Goal: Information Seeking & Learning: Learn about a topic

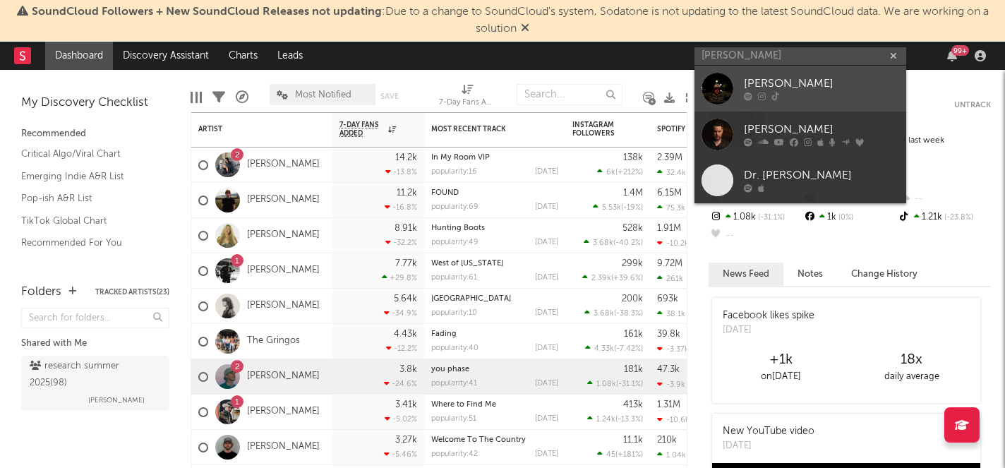
type input "[PERSON_NAME]"
click at [767, 88] on div "[PERSON_NAME]" at bounding box center [821, 84] width 155 height 17
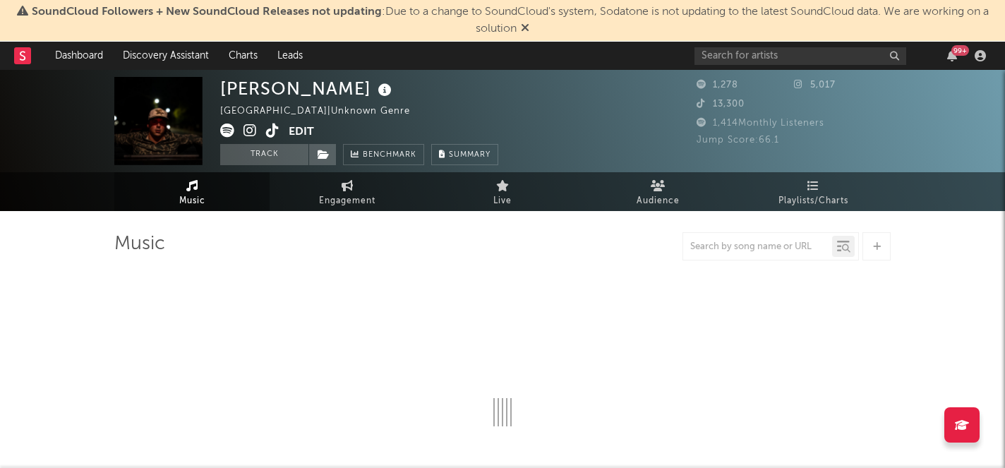
select select "6m"
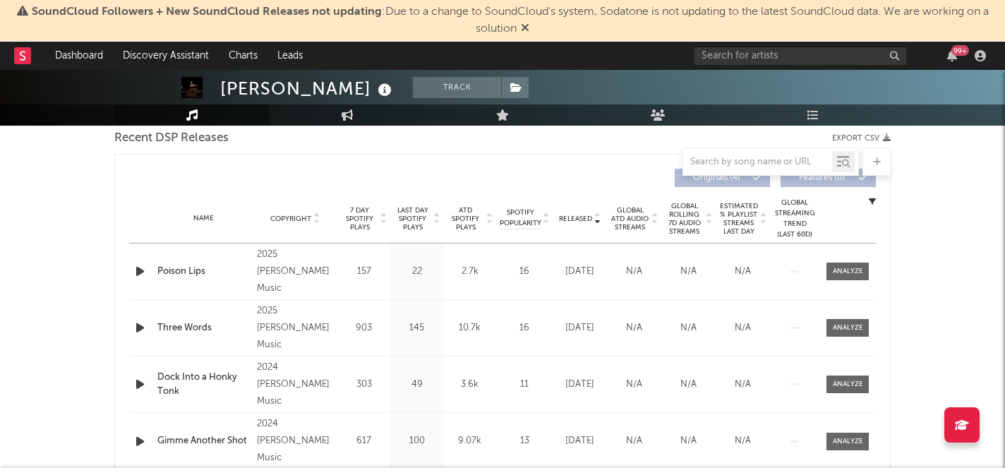
scroll to position [505, 0]
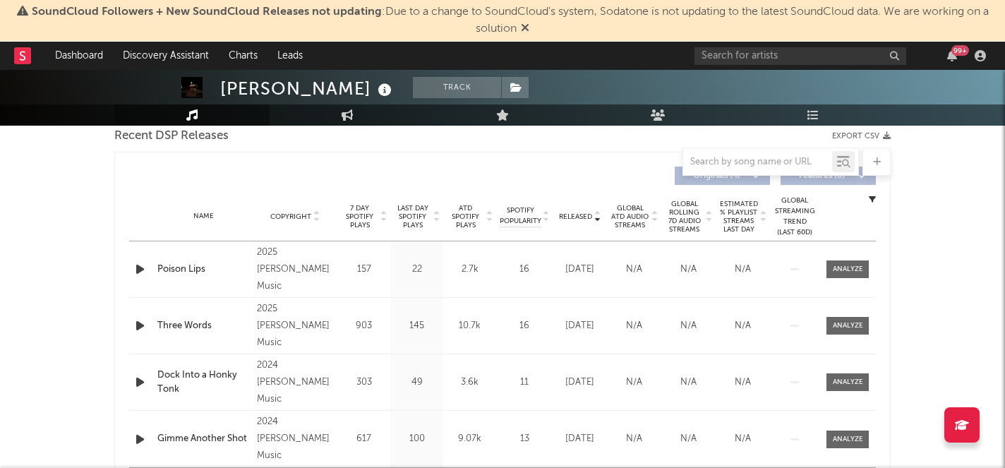
click at [358, 212] on span "7 Day Spotify Plays" at bounding box center [359, 216] width 37 height 25
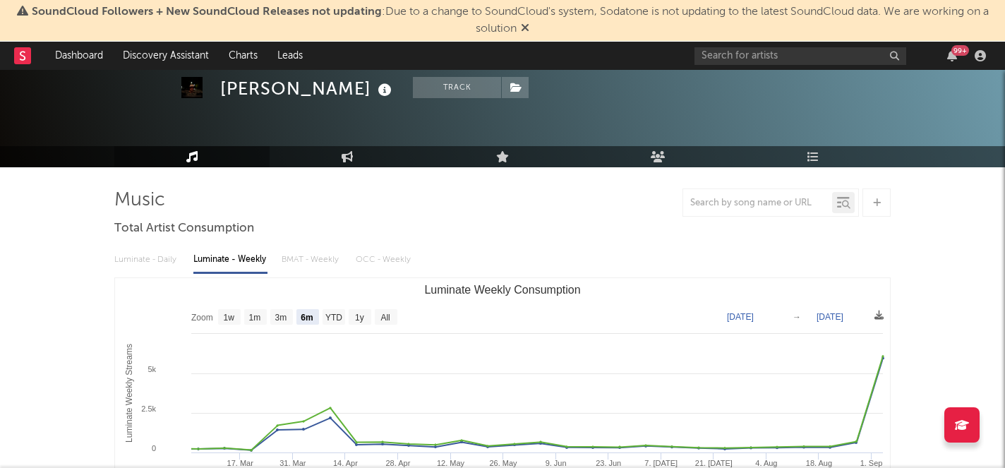
scroll to position [0, 0]
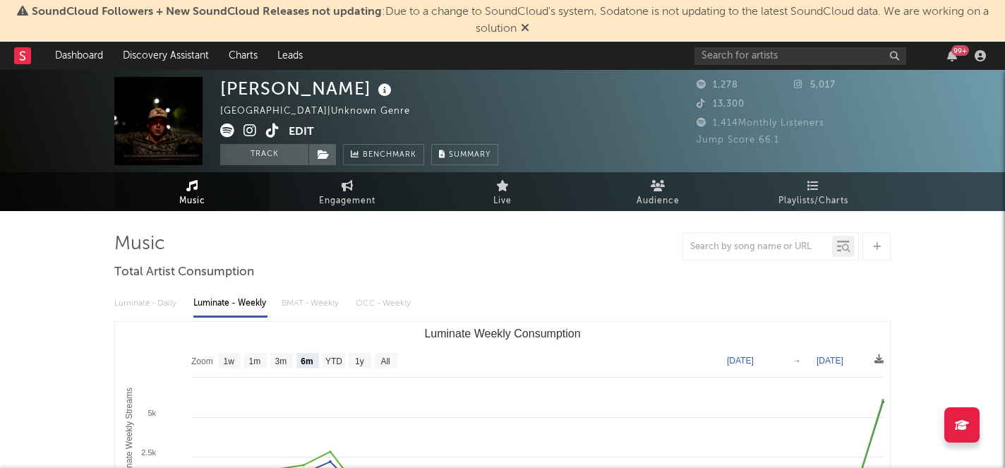
click at [245, 128] on icon at bounding box center [250, 131] width 13 height 14
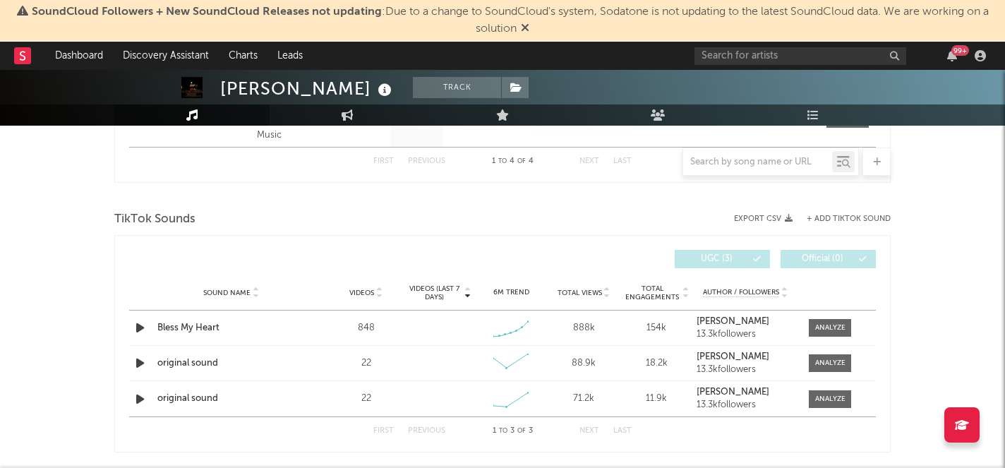
scroll to position [830, 0]
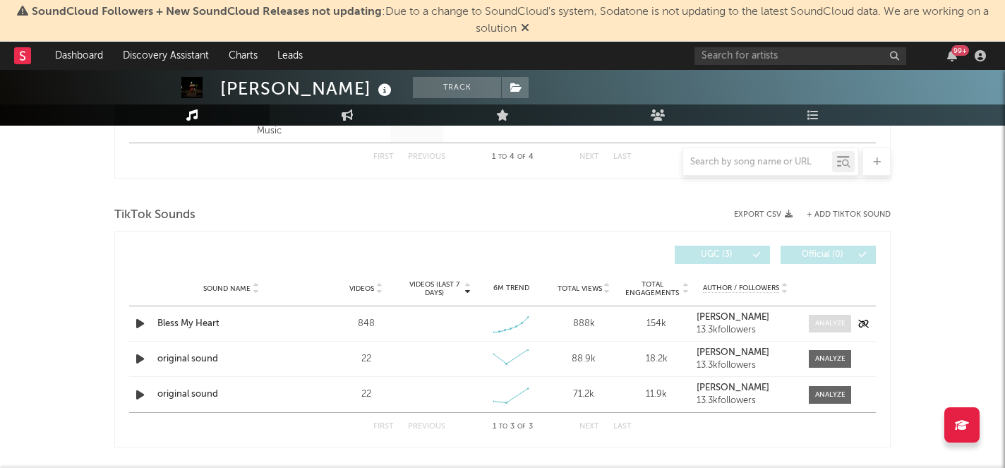
click at [826, 323] on div at bounding box center [830, 323] width 30 height 11
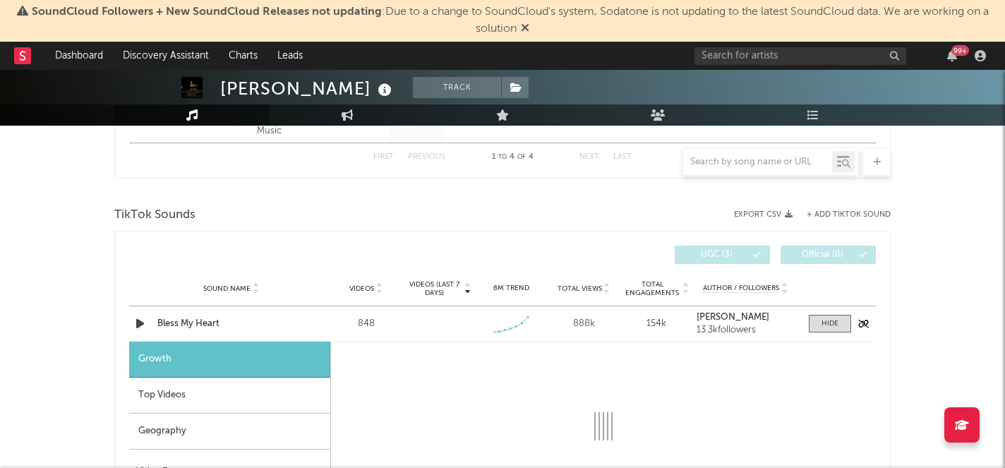
select select "1w"
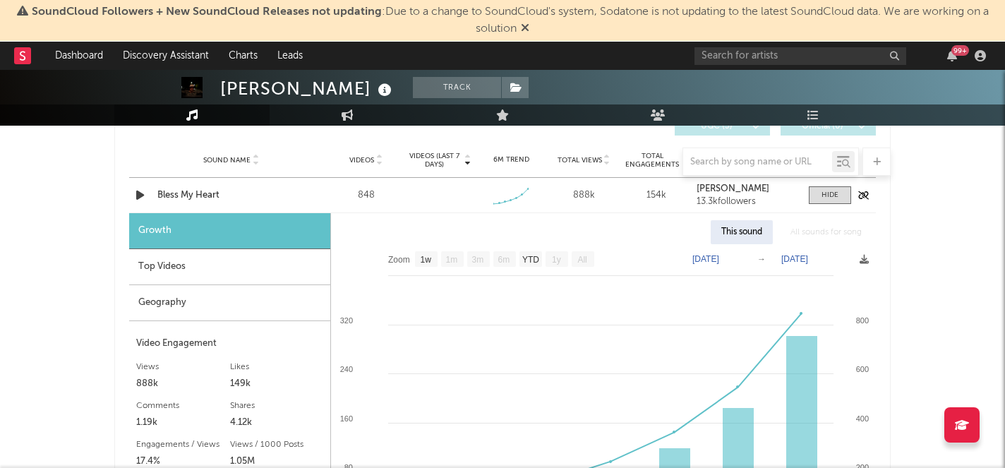
scroll to position [961, 0]
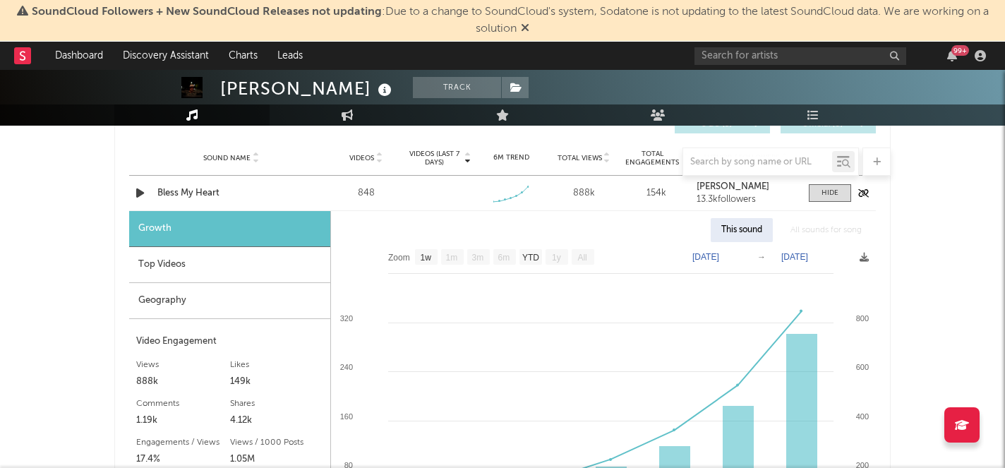
click at [203, 193] on div "Bless My Heart" at bounding box center [231, 193] width 148 height 14
